Goal: Navigation & Orientation: Find specific page/section

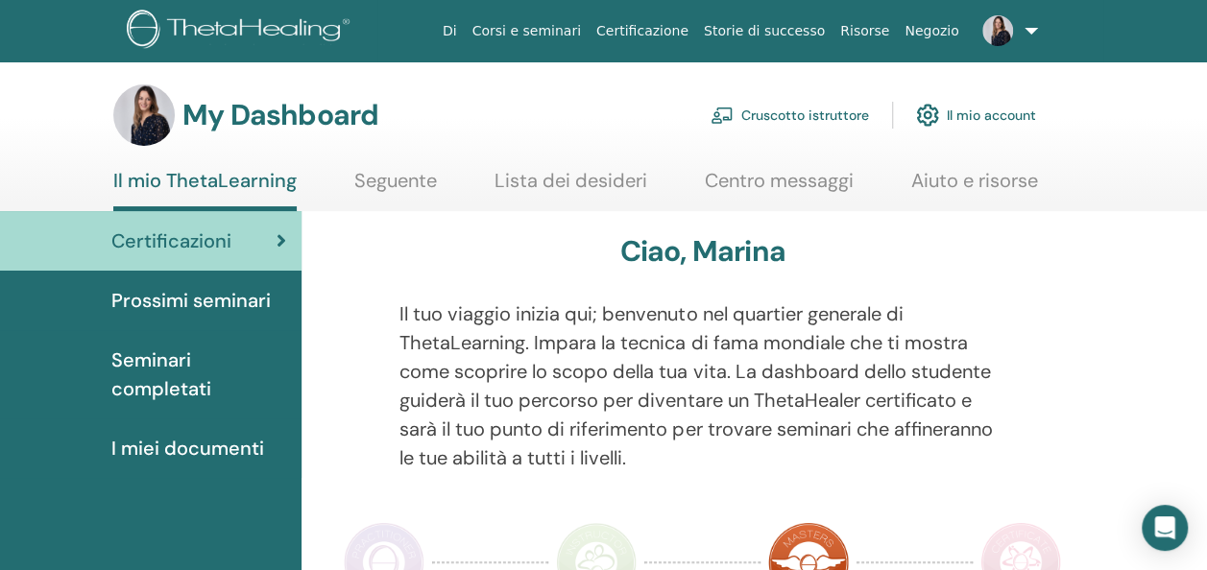
click at [818, 111] on link "Cruscotto istruttore" at bounding box center [789, 115] width 158 height 42
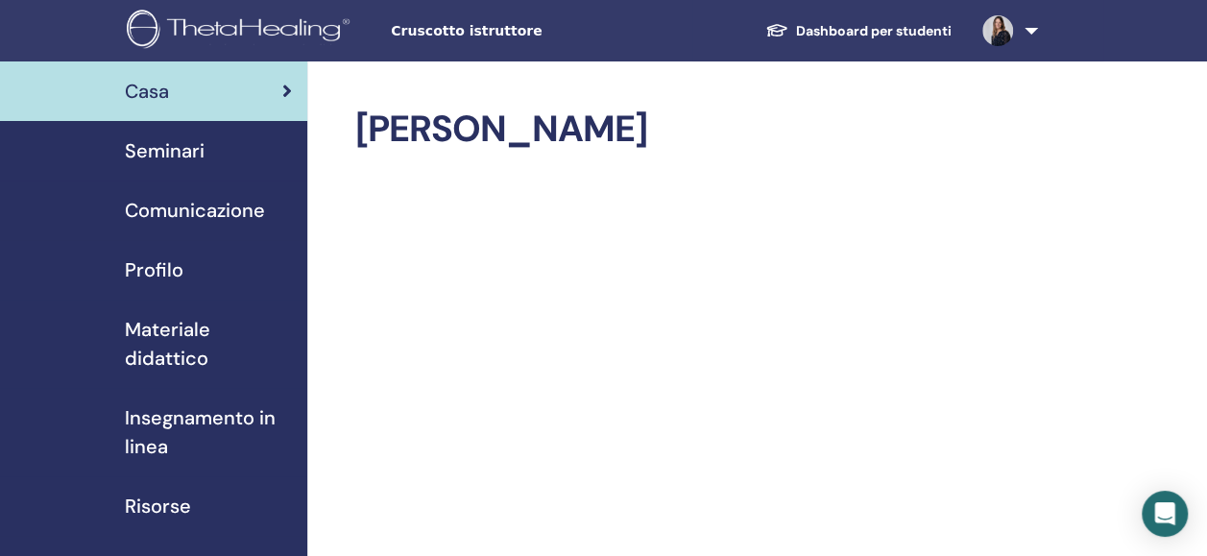
click at [153, 219] on span "Comunicazione" at bounding box center [195, 210] width 140 height 29
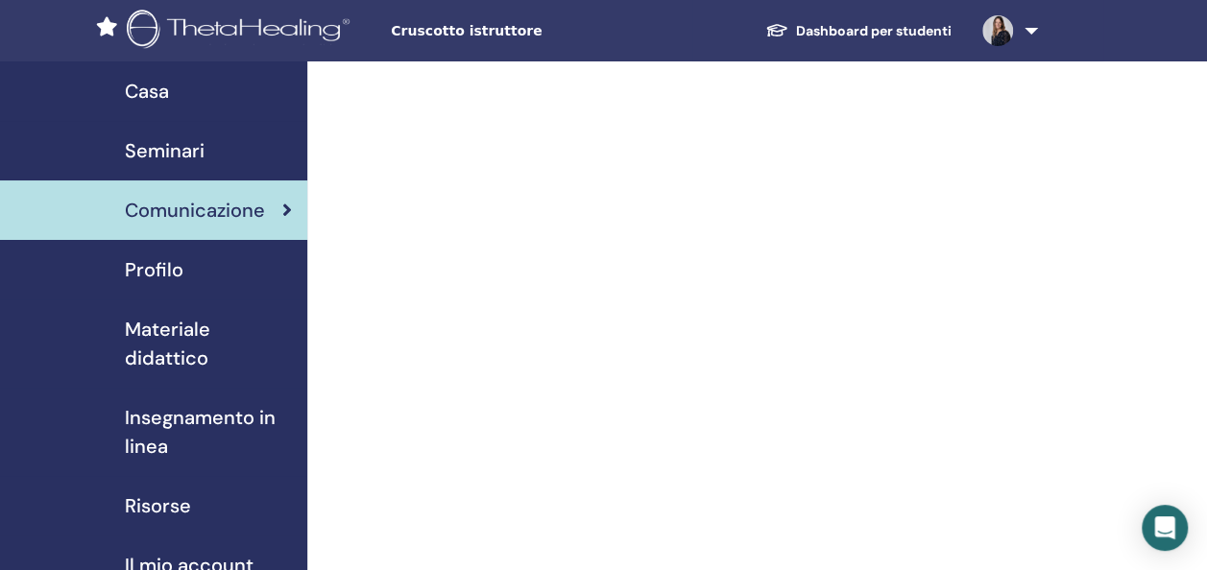
click at [186, 150] on span "Seminari" at bounding box center [165, 150] width 80 height 29
